Goal: Task Accomplishment & Management: Manage account settings

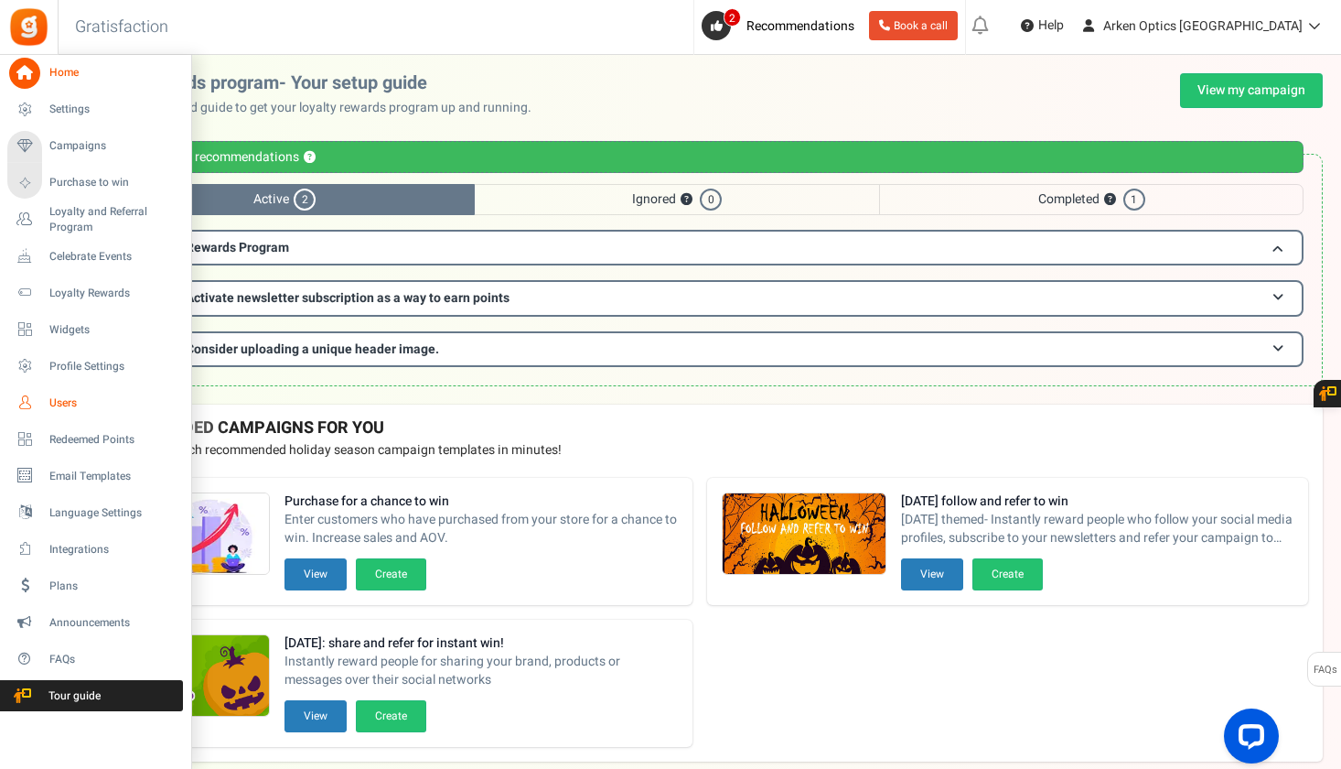
click at [49, 395] on span "Users" at bounding box center [113, 403] width 128 height 16
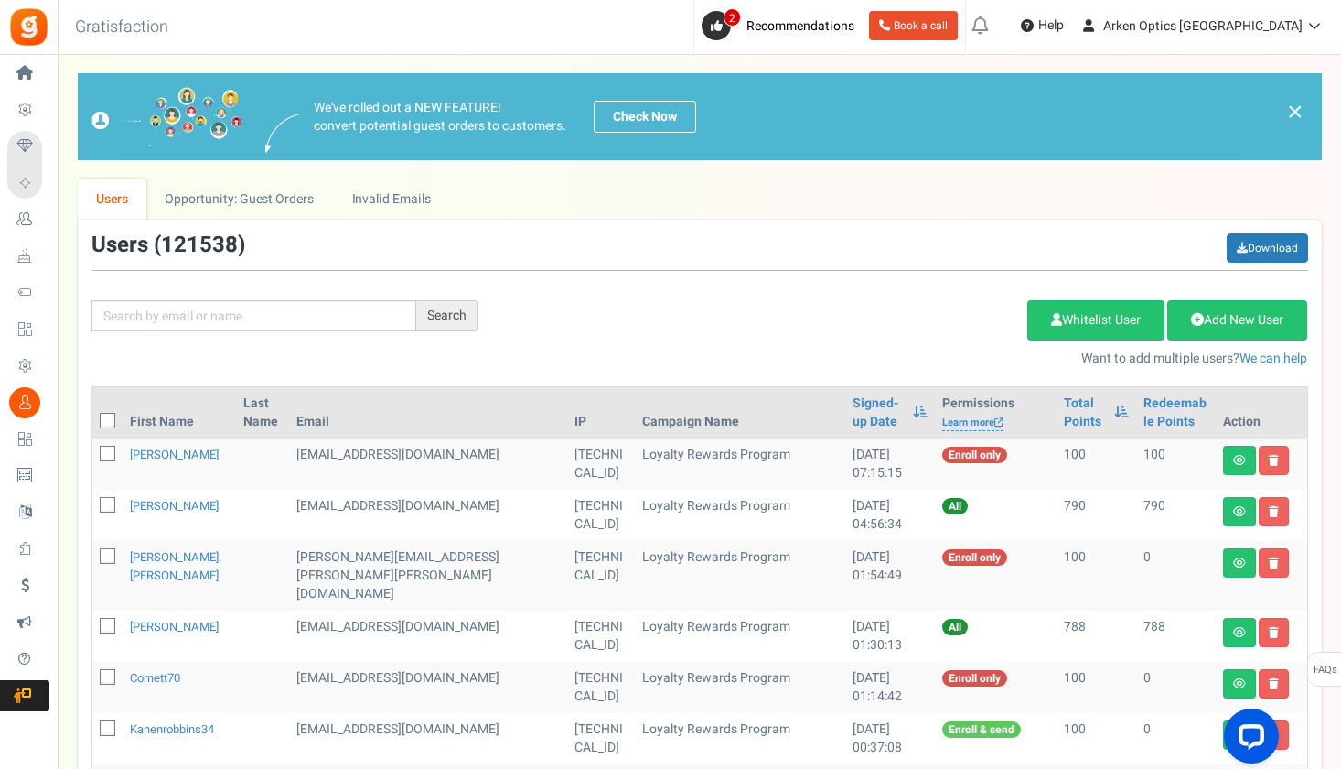
click at [295, 333] on div "Search Add Etsy Order Delete Selected Users Import Users Spam Protection Subtra…" at bounding box center [700, 300] width 1244 height 135
click at [291, 321] on input "text" at bounding box center [253, 315] width 325 height 31
paste input "[EMAIL_ADDRESS][DOMAIN_NAME]"
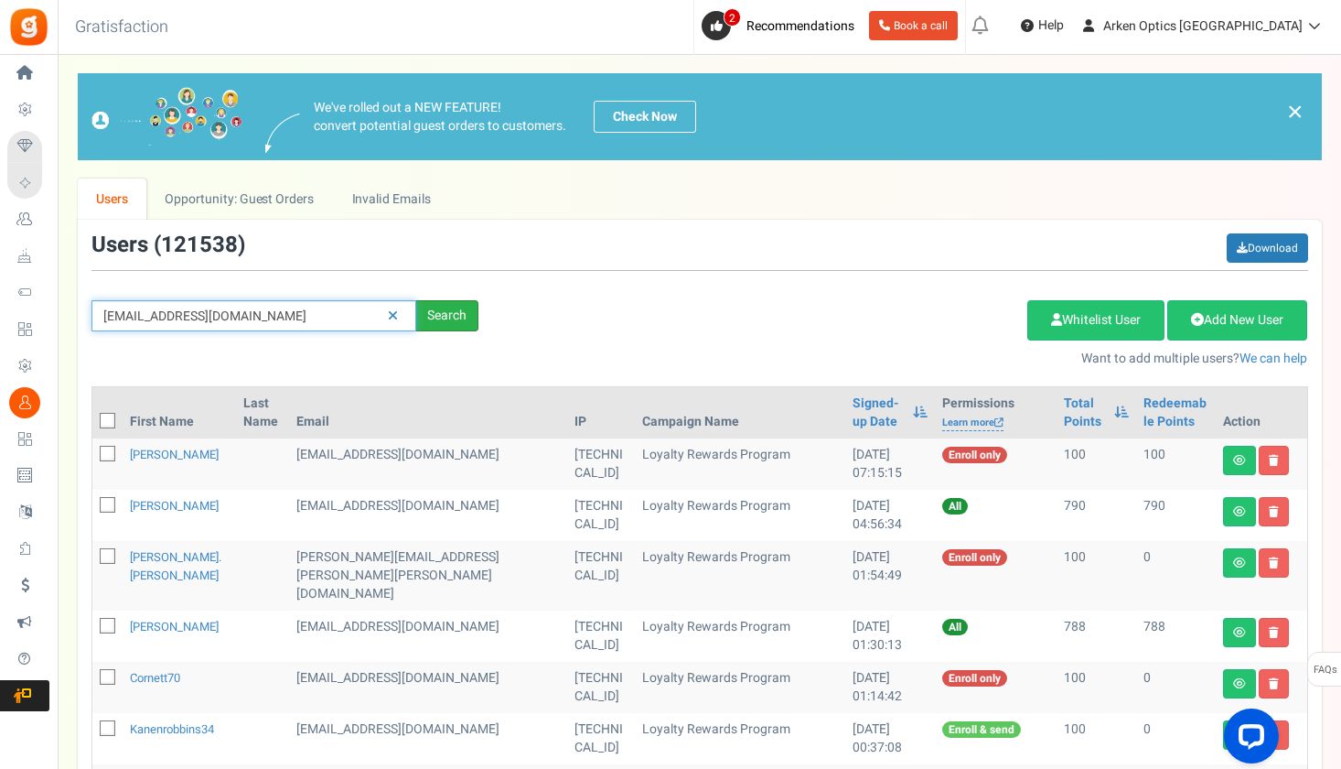
type input "[EMAIL_ADDRESS][DOMAIN_NAME]"
click at [446, 317] on div "Search" at bounding box center [447, 315] width 62 height 31
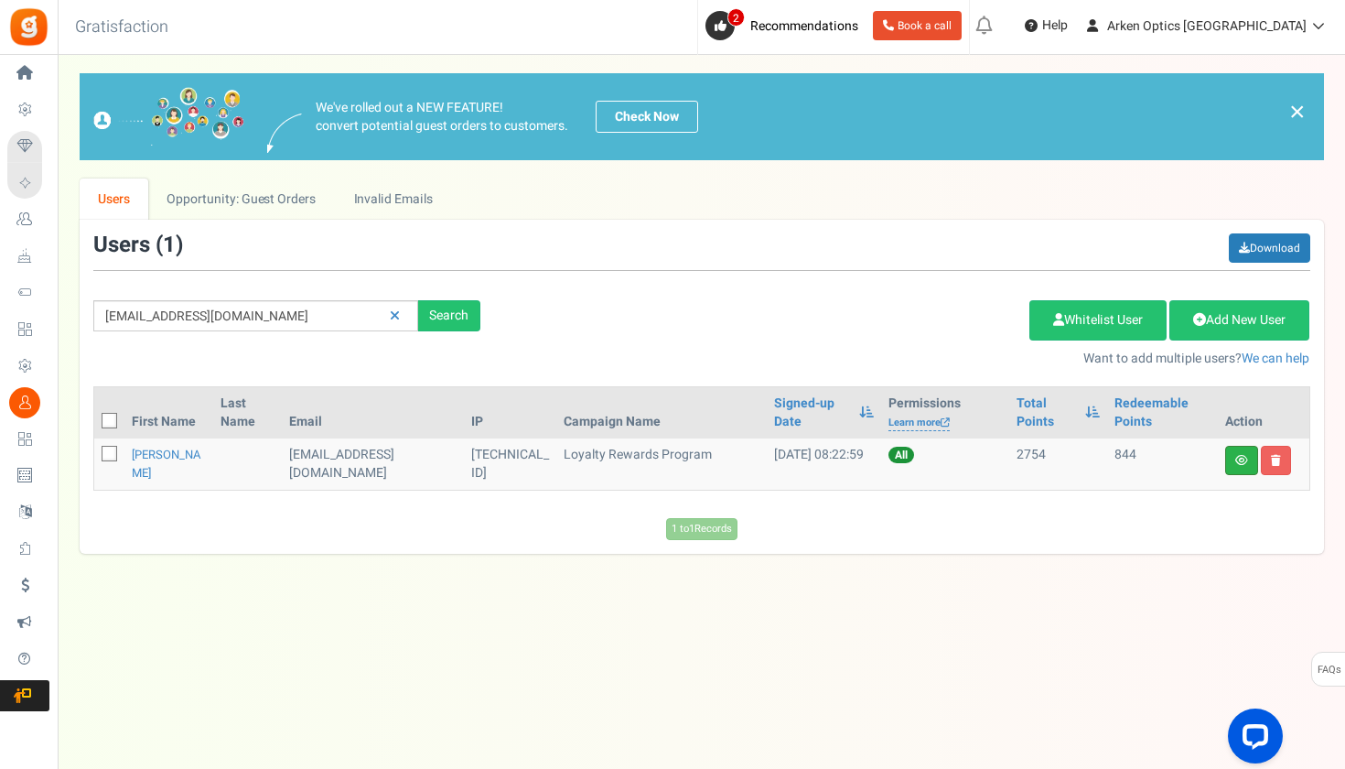
click at [1237, 466] on link at bounding box center [1241, 460] width 33 height 29
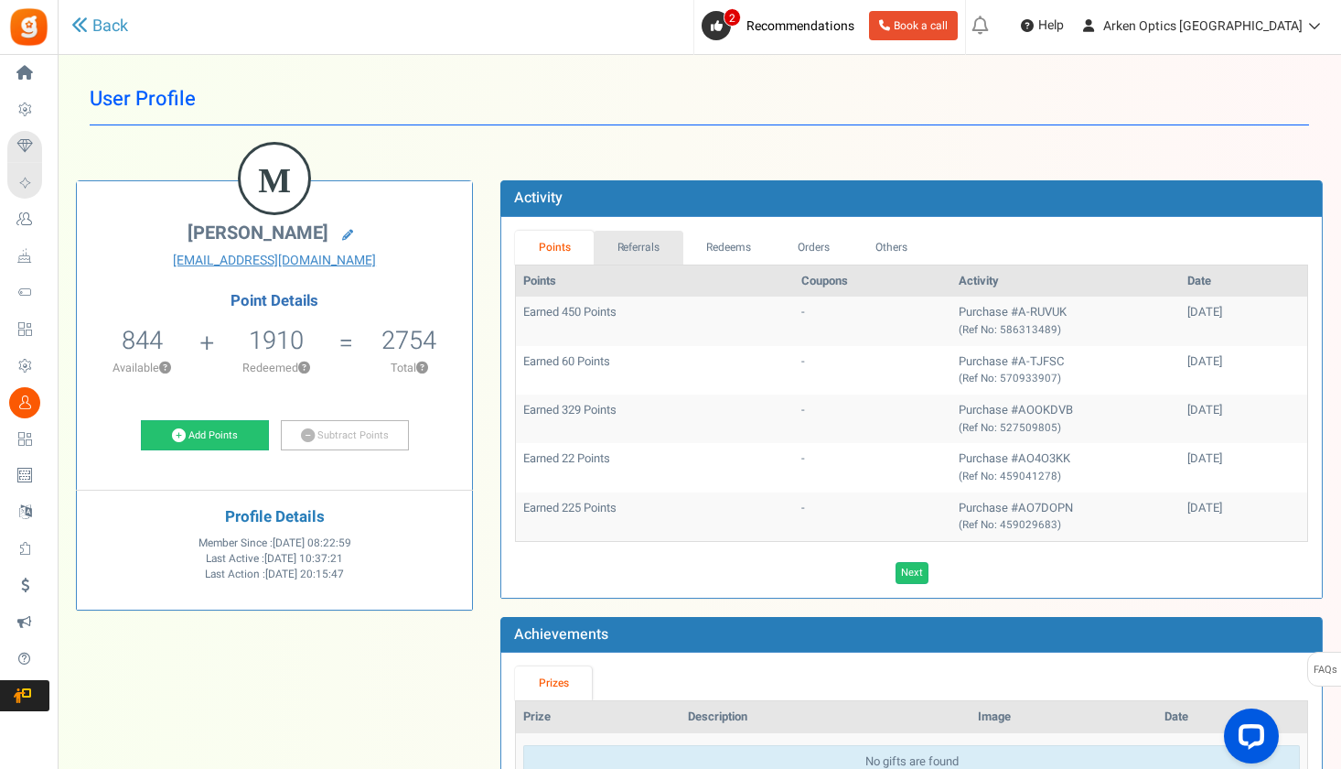
click at [649, 250] on link "Referrals" at bounding box center [639, 248] width 90 height 34
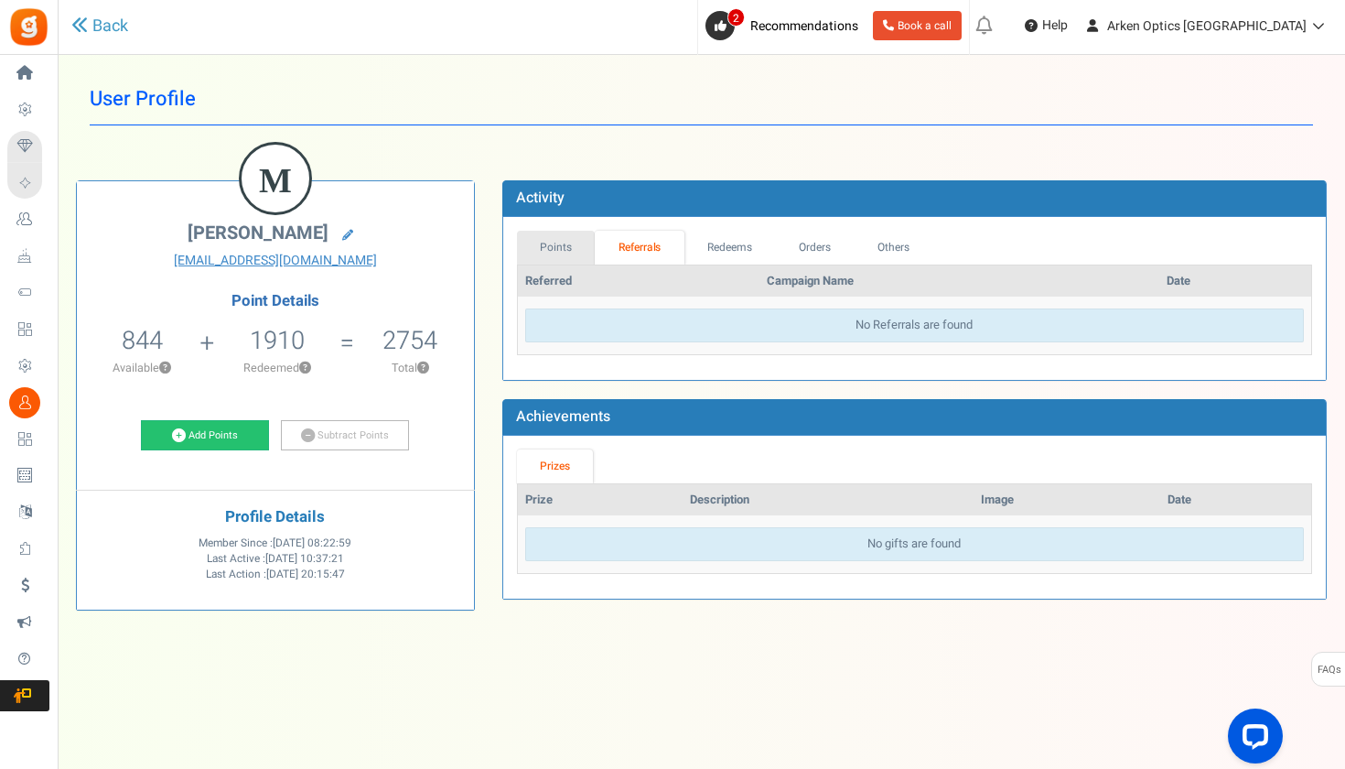
click at [578, 242] on link "Points" at bounding box center [556, 248] width 79 height 34
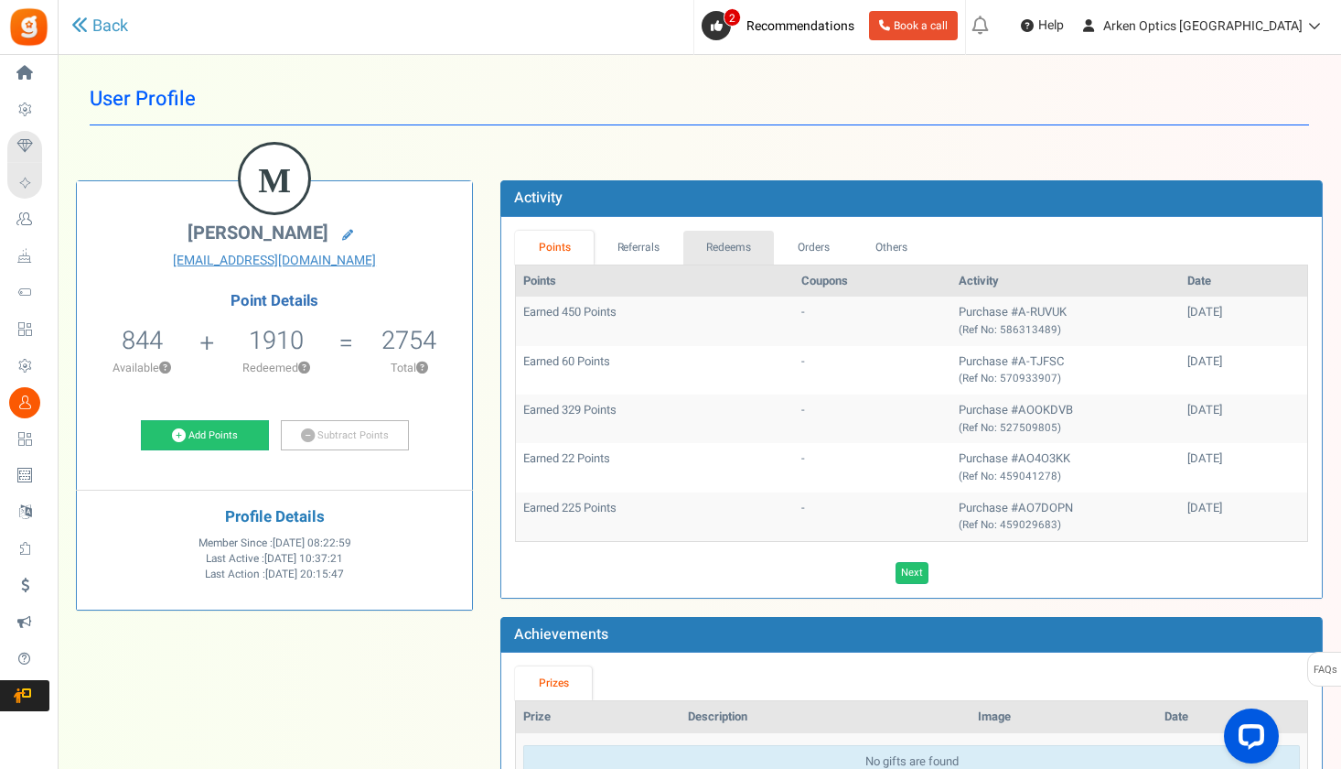
click at [705, 246] on link "Redeems" at bounding box center [728, 248] width 91 height 34
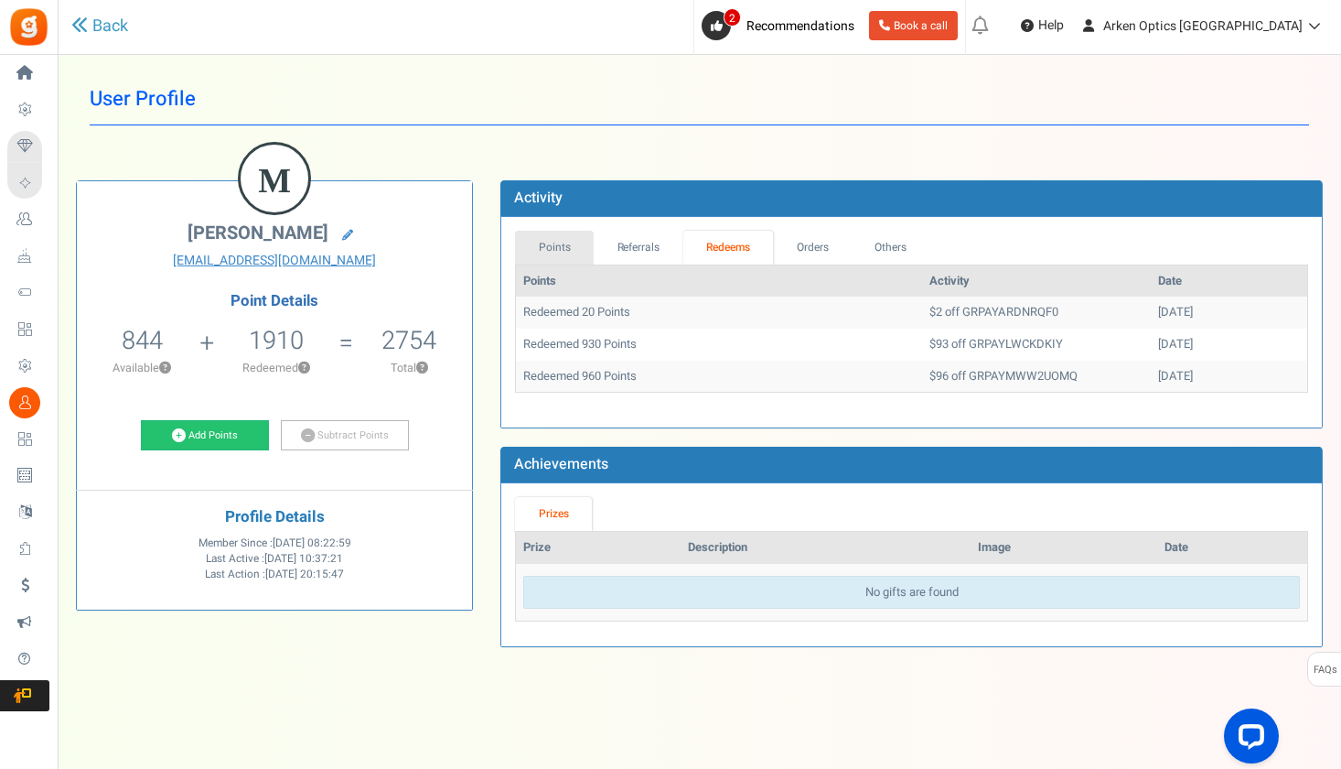
click at [558, 243] on link "Points" at bounding box center [554, 248] width 79 height 34
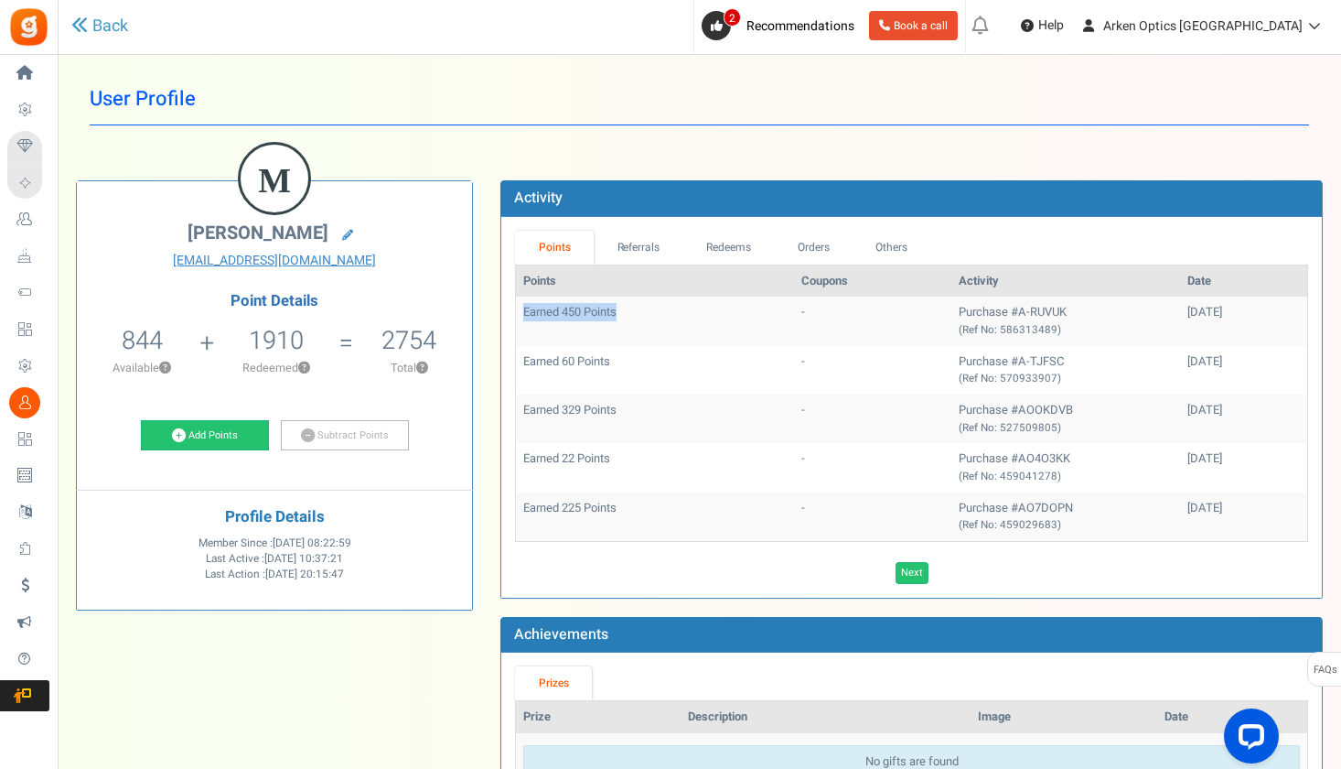
drag, startPoint x: 524, startPoint y: 309, endPoint x: 630, endPoint y: 309, distance: 106.1
click at [630, 309] on td "Earned 450 Points" at bounding box center [654, 320] width 277 height 48
copy td "Earned 450 Points"
